Goal: Find specific page/section: Find specific page/section

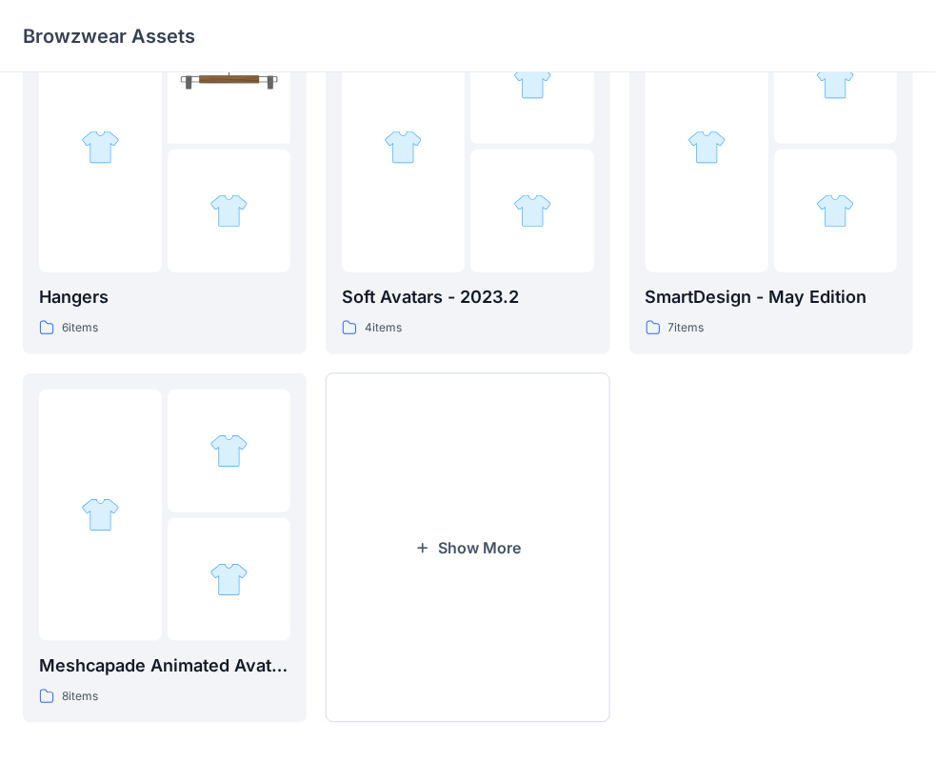
scroll to position [472, 0]
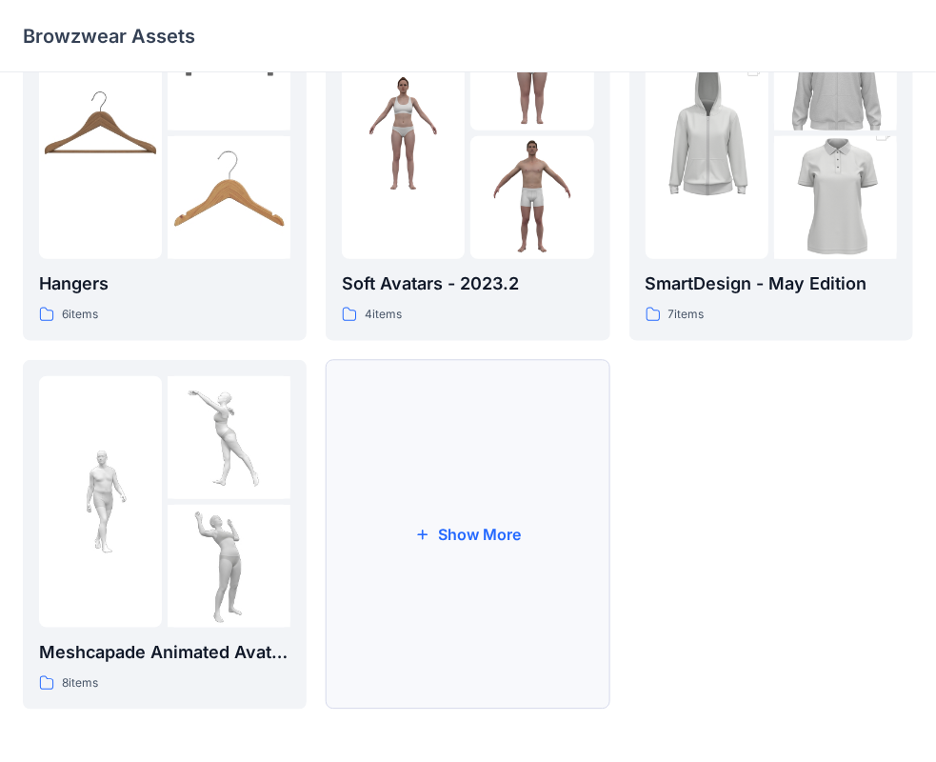
click at [518, 548] on button "Show More" at bounding box center [468, 534] width 284 height 349
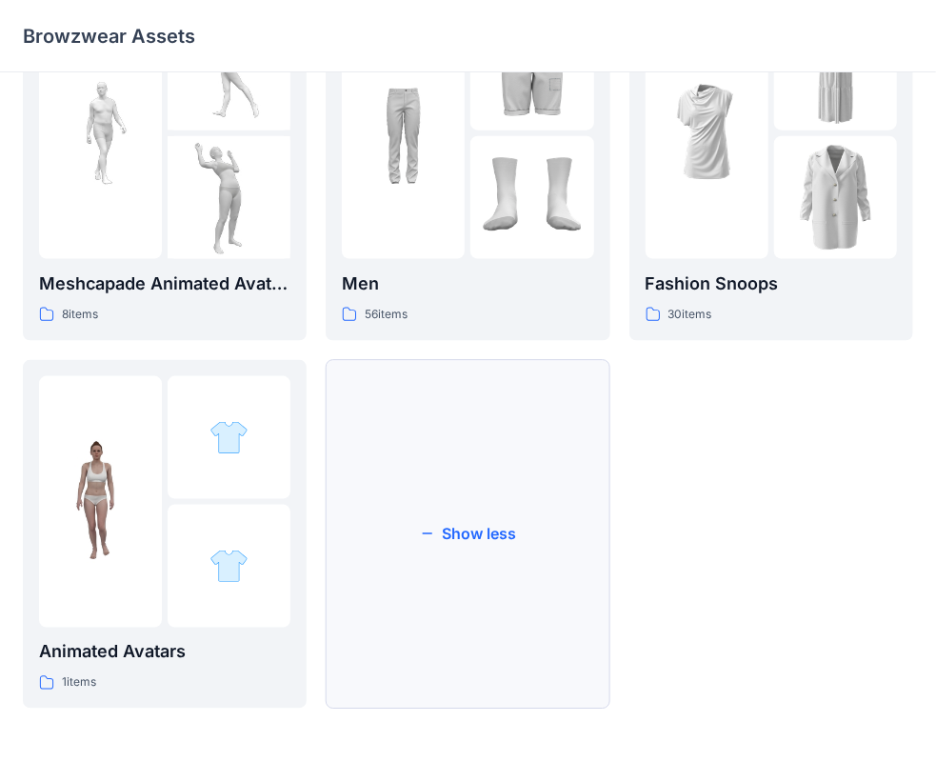
click at [451, 533] on button "Show less" at bounding box center [468, 534] width 284 height 349
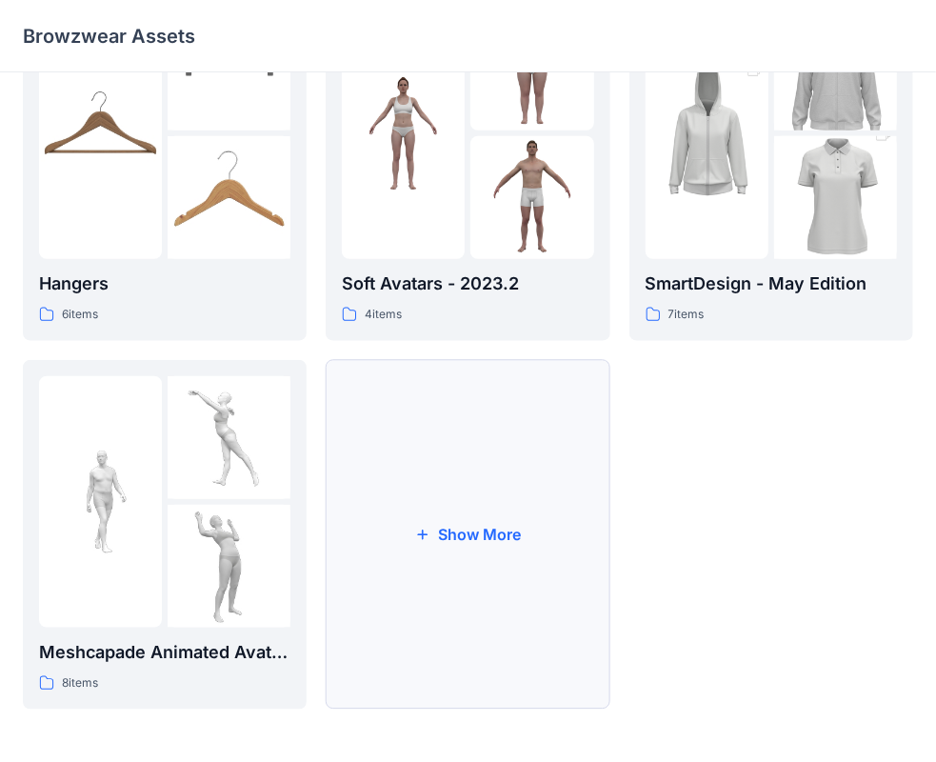
click at [470, 535] on button "Show More" at bounding box center [468, 534] width 284 height 349
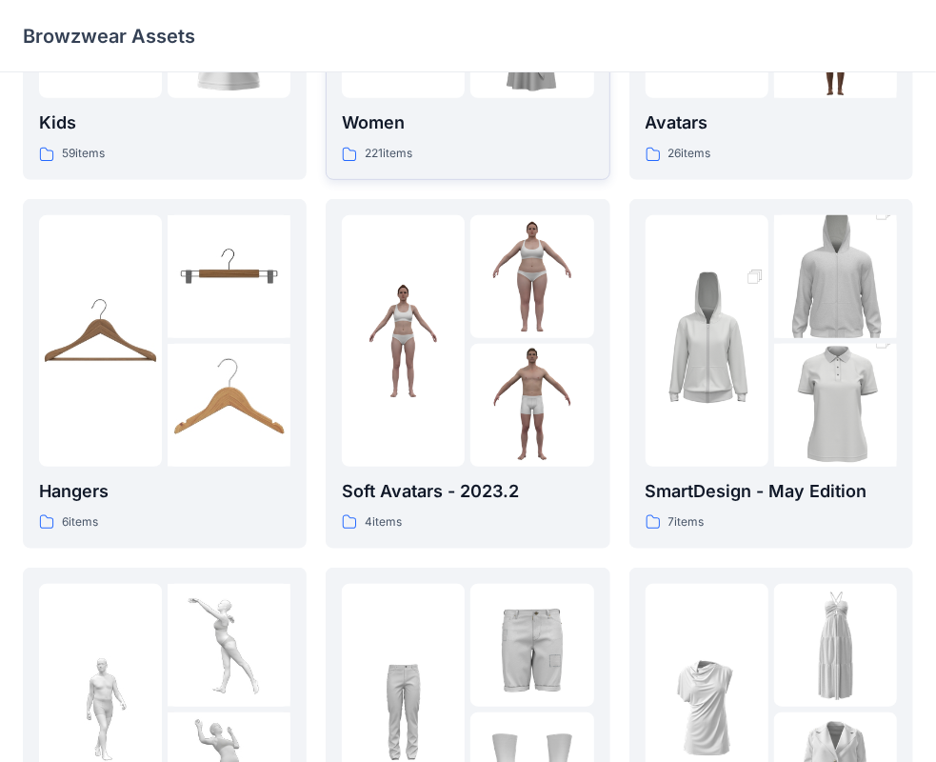
scroll to position [286, 0]
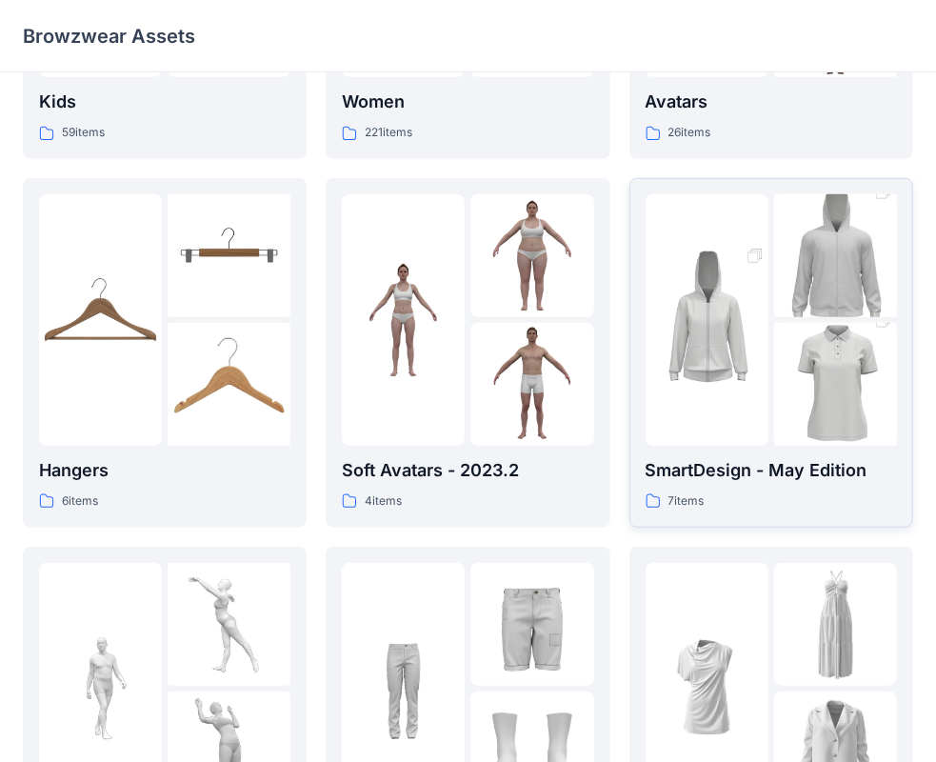
click at [720, 352] on img at bounding box center [707, 320] width 123 height 185
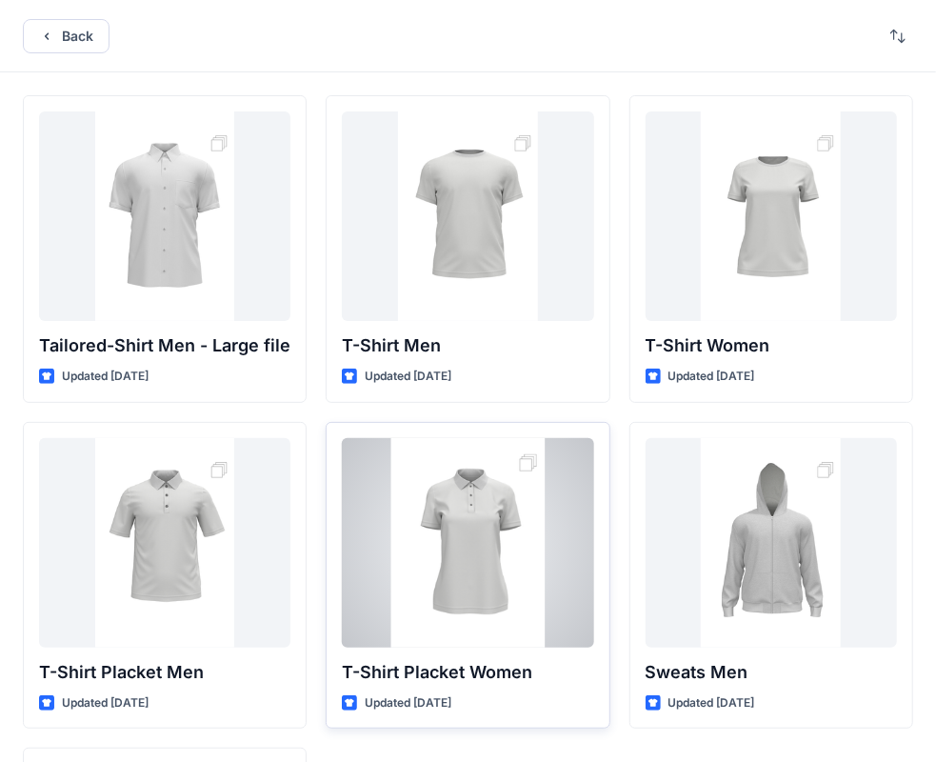
click at [443, 579] on div at bounding box center [467, 542] width 251 height 209
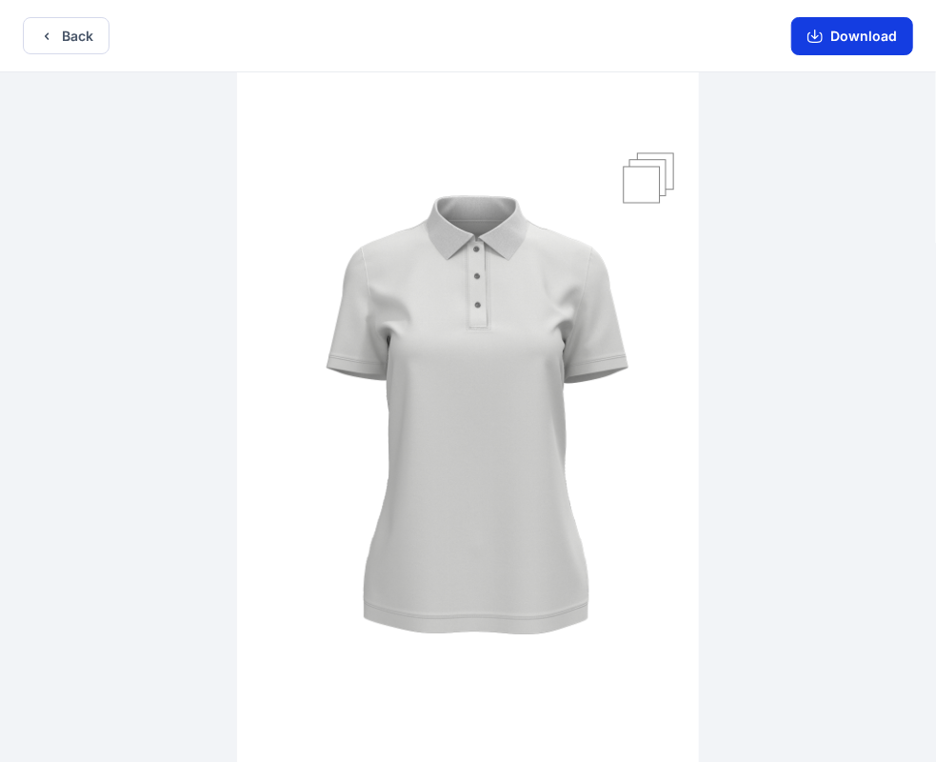
click at [860, 44] on button "Download" at bounding box center [852, 36] width 122 height 38
